Goal: Find specific page/section: Find specific page/section

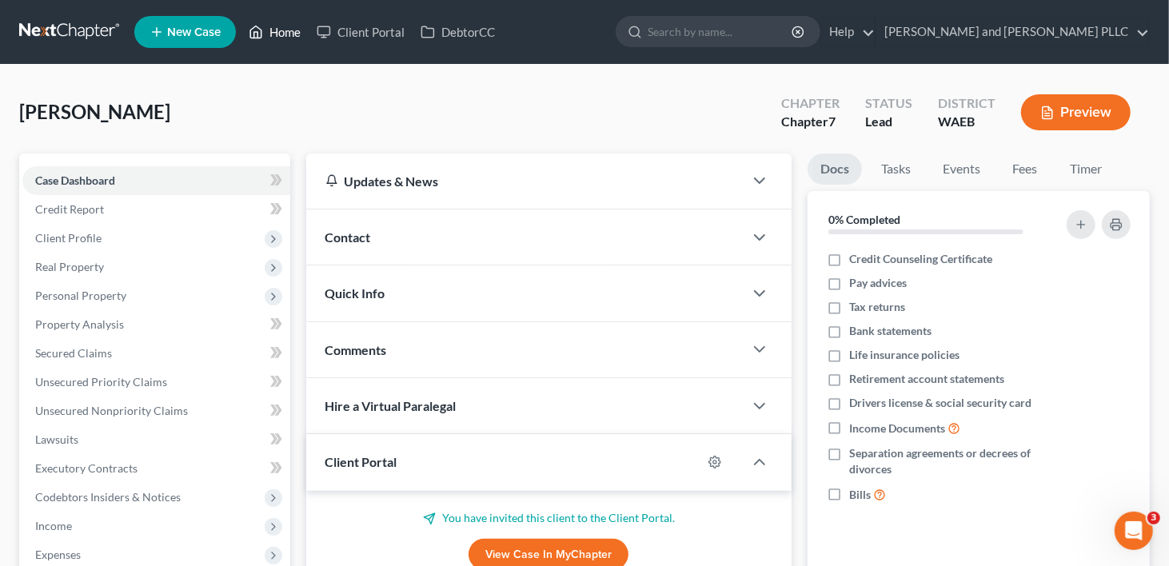
click at [291, 42] on link "Home" at bounding box center [275, 32] width 68 height 29
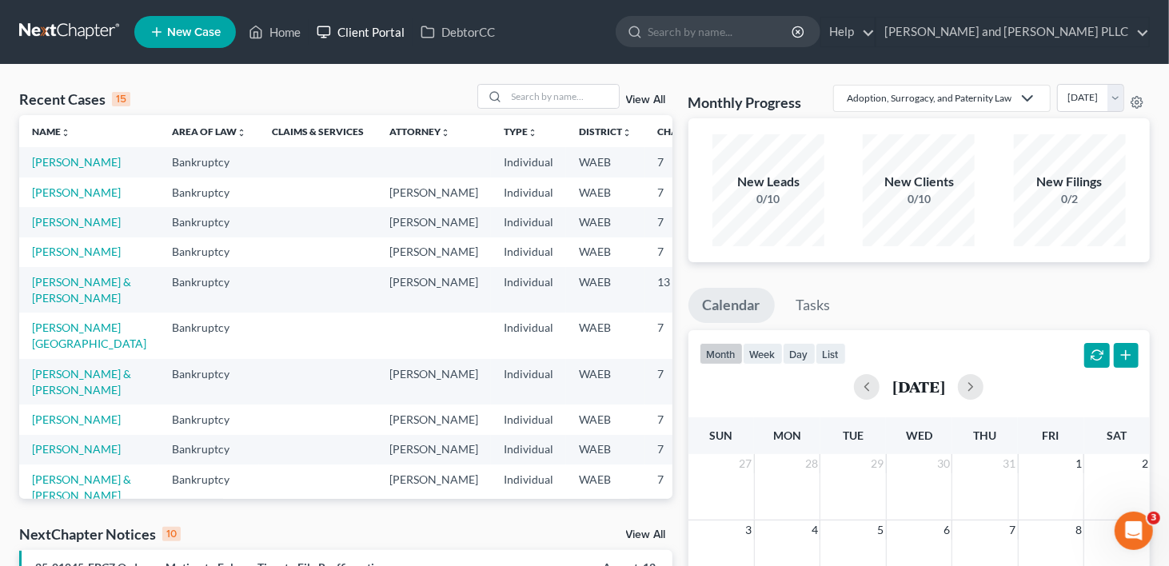
click at [392, 38] on link "Client Portal" at bounding box center [361, 32] width 104 height 29
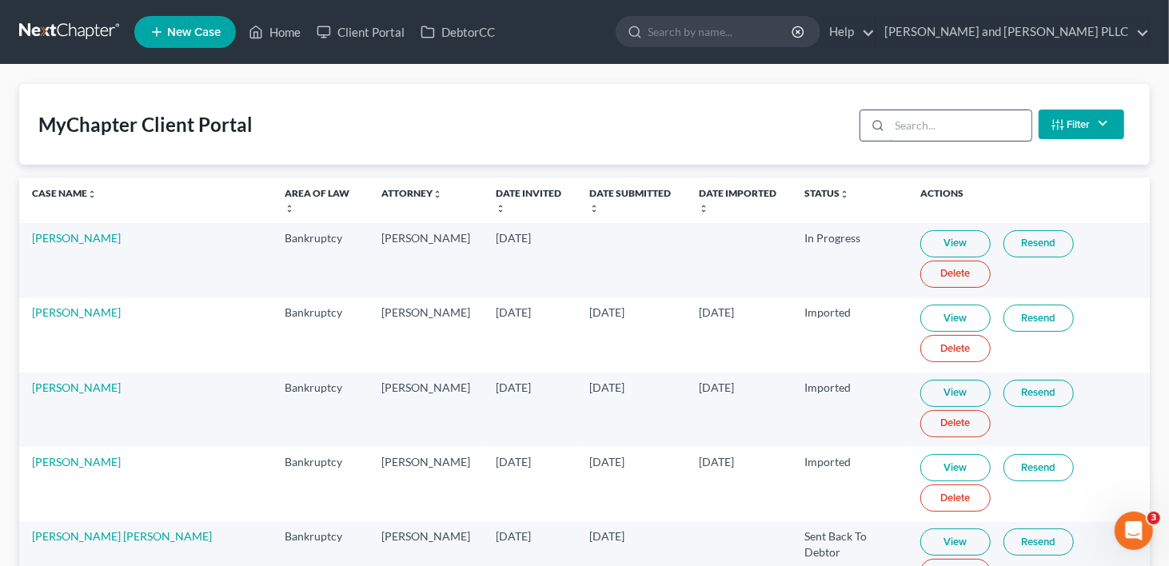
click at [938, 122] on input "search" at bounding box center [960, 125] width 141 height 30
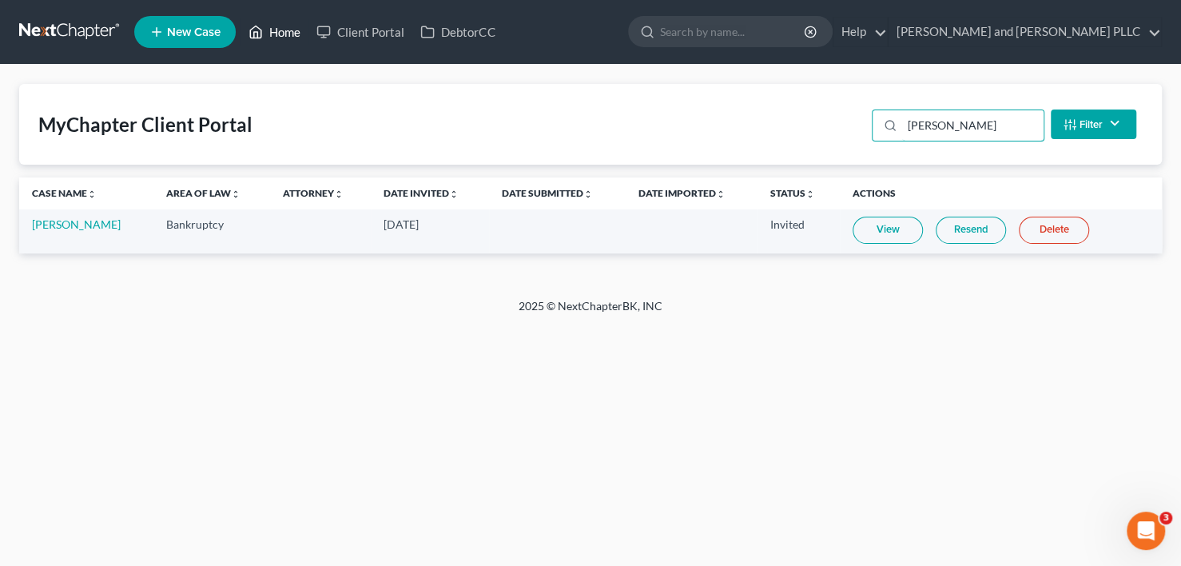
type input "[PERSON_NAME]"
click at [277, 29] on link "Home" at bounding box center [275, 32] width 68 height 29
